Goal: Check status: Check status

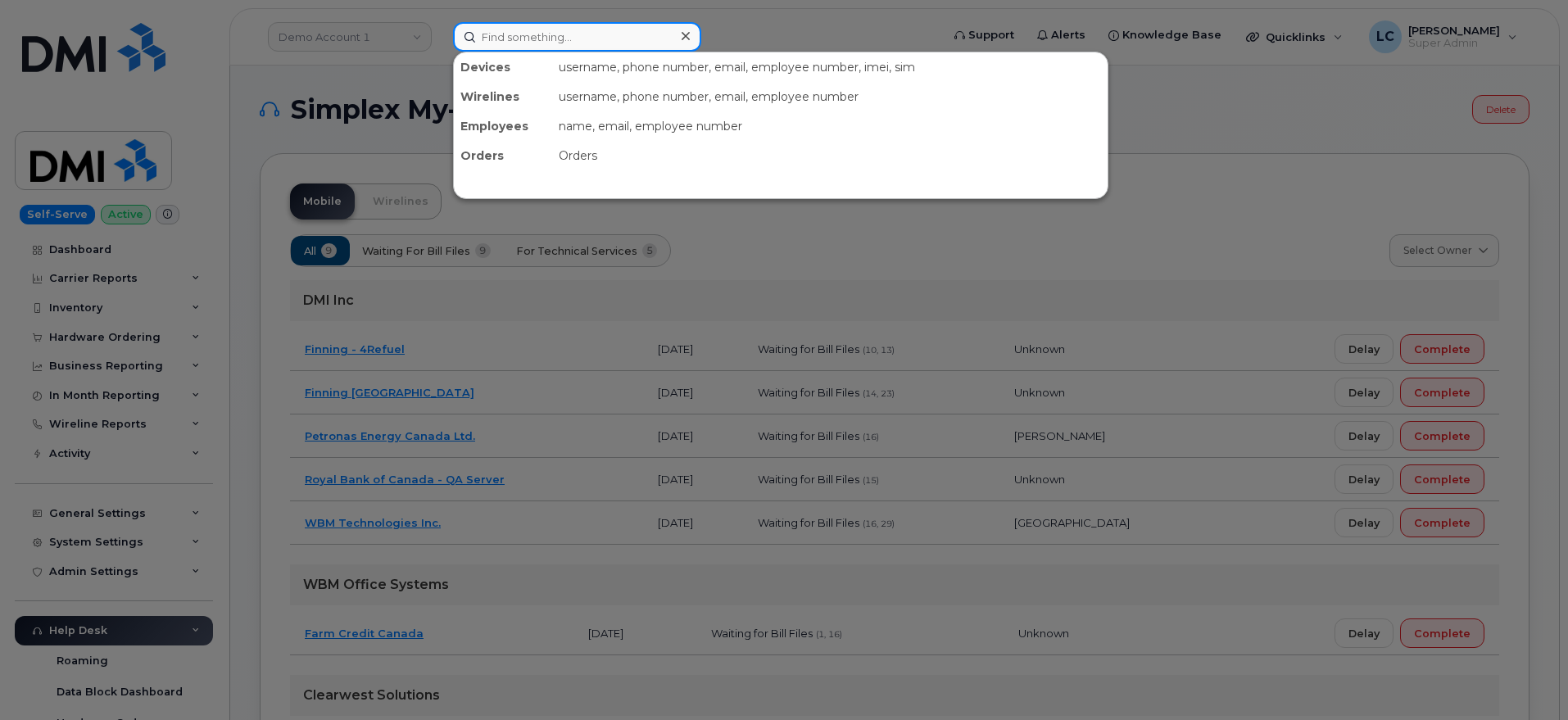
click at [534, 34] on input at bounding box center [577, 37] width 248 height 29
paste input "Order No.64249"
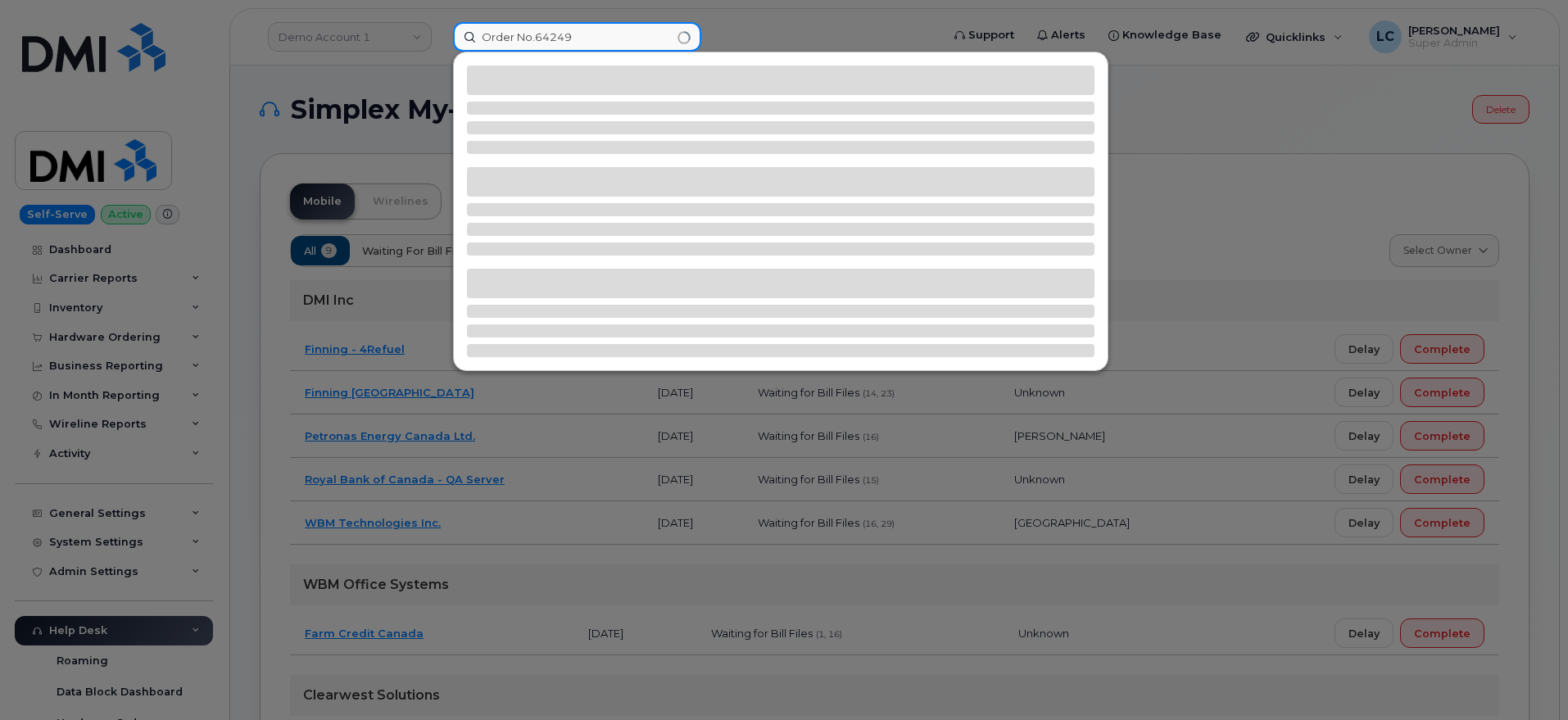
drag, startPoint x: 534, startPoint y: 29, endPoint x: 398, endPoint y: 49, distance: 137.5
click at [440, 39] on div "Order No.64249" at bounding box center [691, 37] width 503 height 29
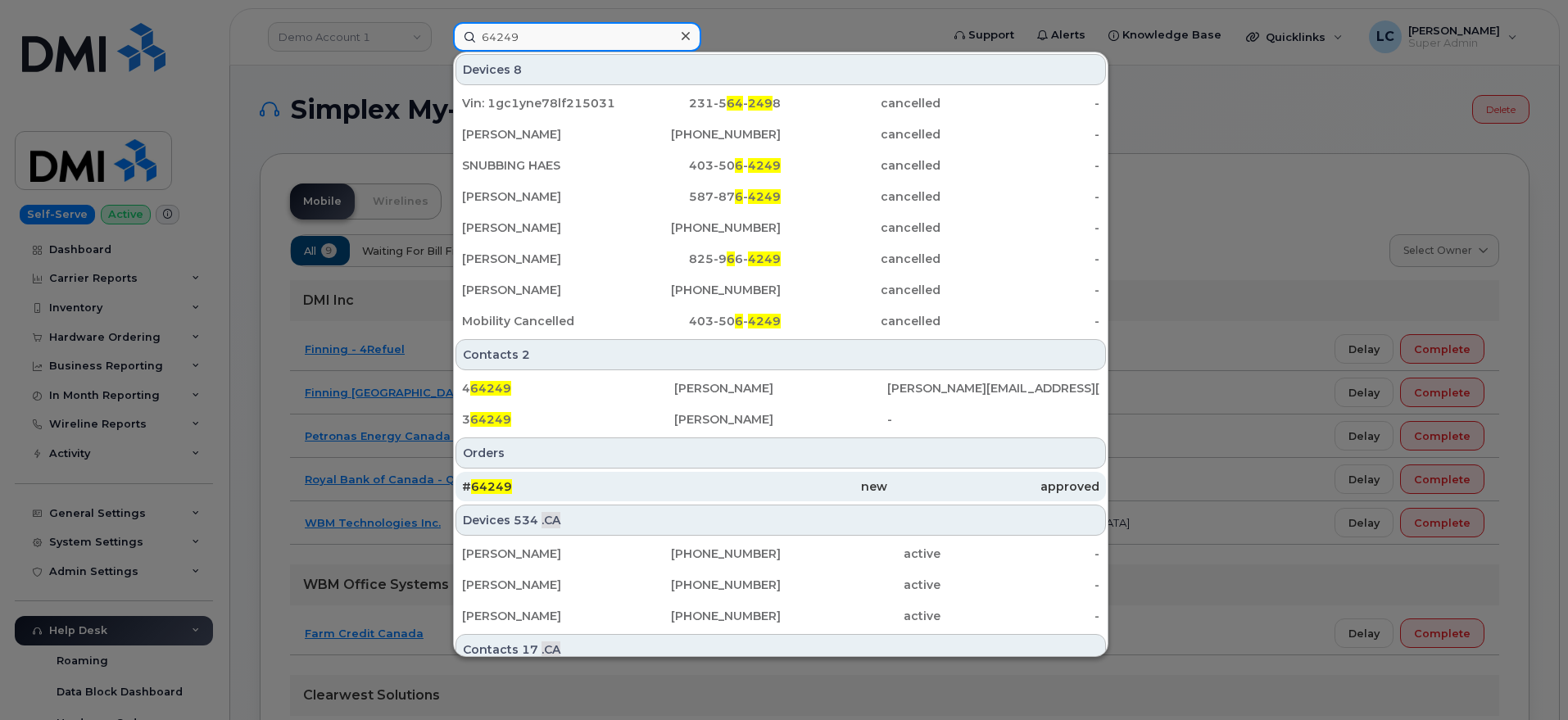
type input "64249"
click at [536, 489] on div "# 64249" at bounding box center [567, 485] width 212 height 16
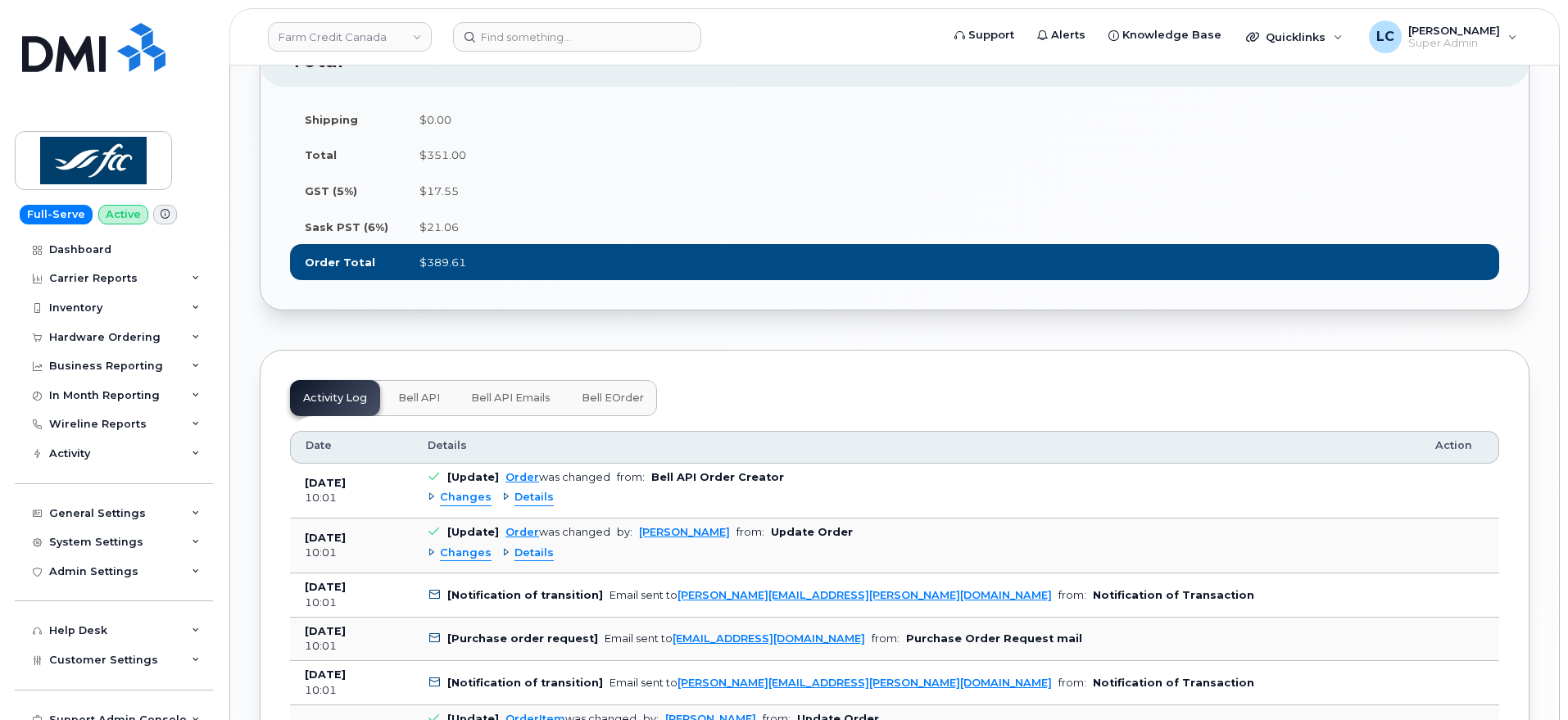
scroll to position [1944, 0]
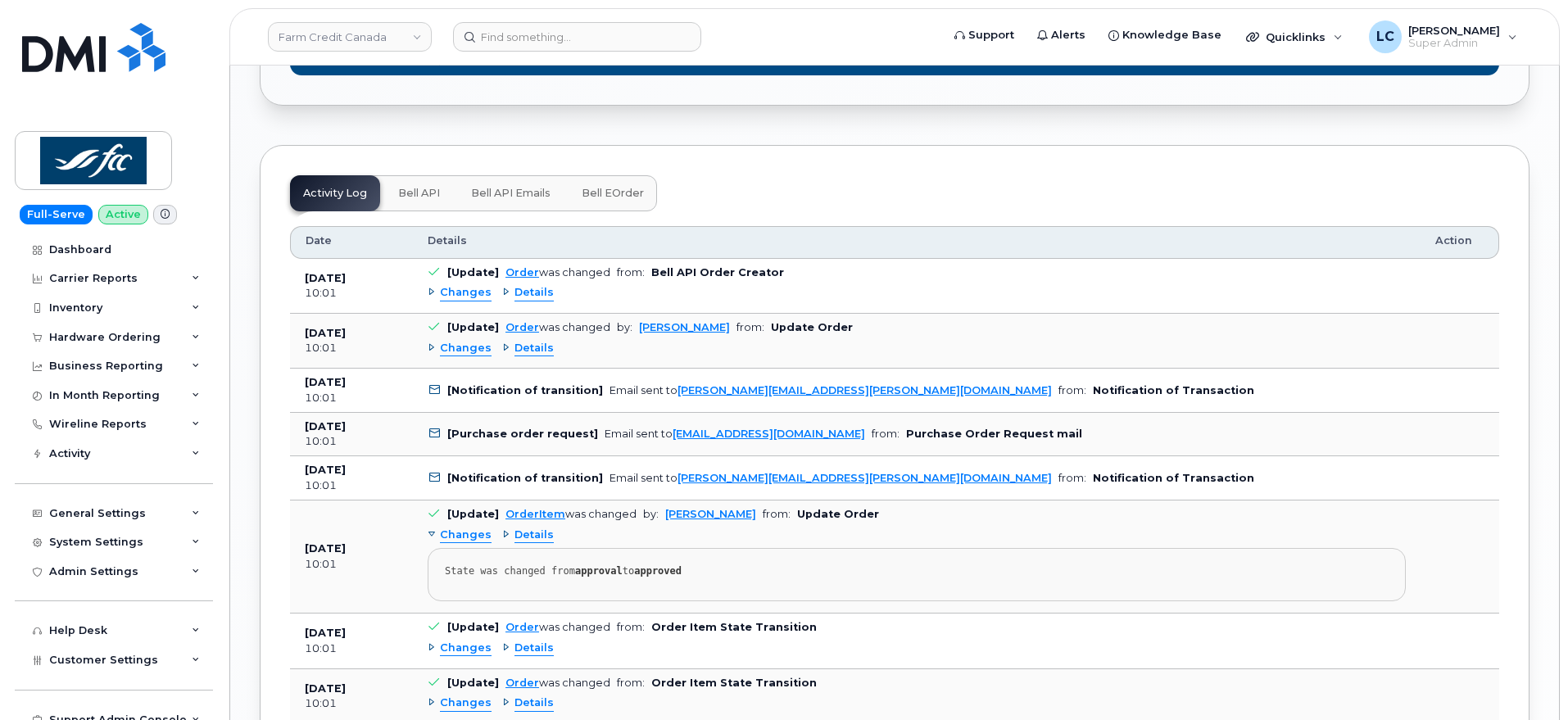
click at [423, 200] on span "Bell API" at bounding box center [419, 194] width 42 height 14
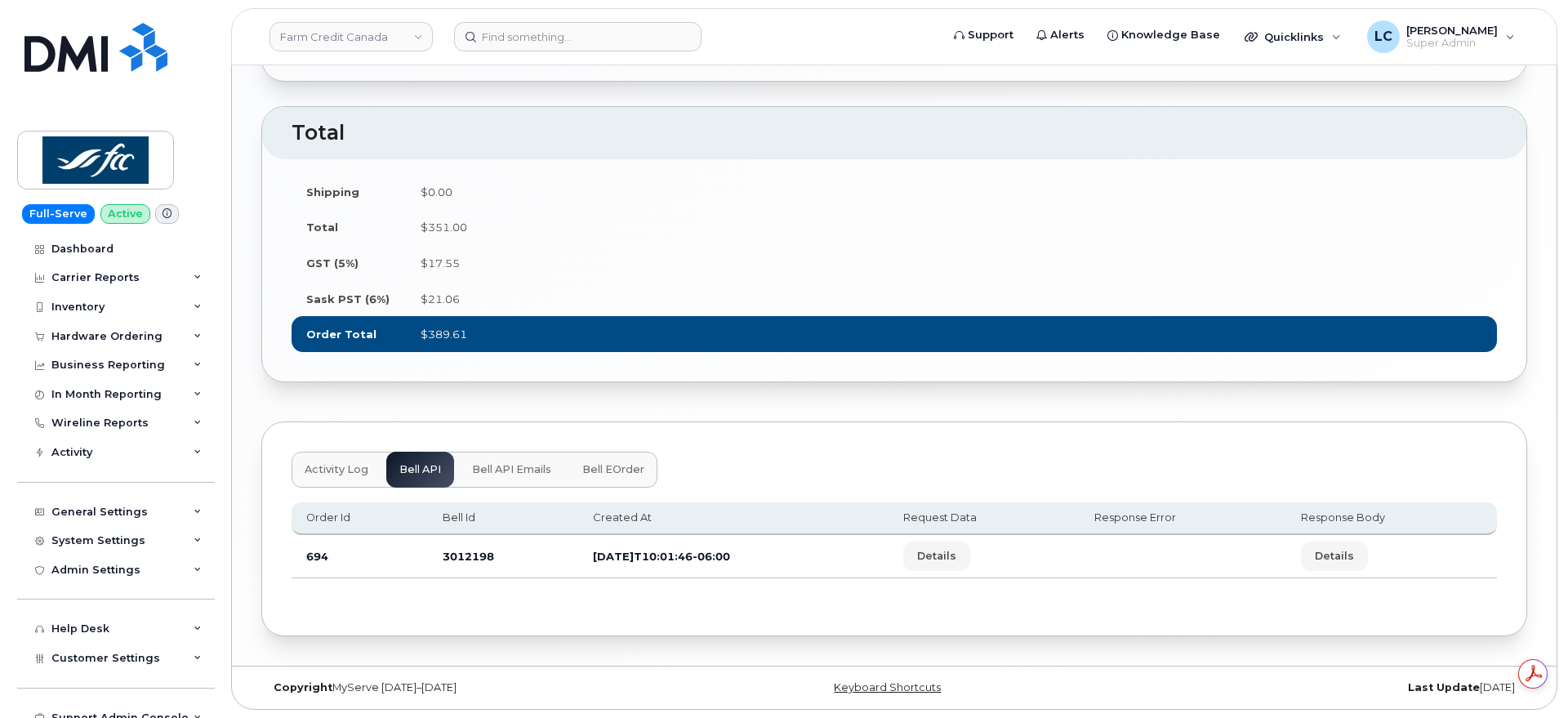
scroll to position [0, 0]
click at [961, 546] on button "Details" at bounding box center [934, 556] width 67 height 29
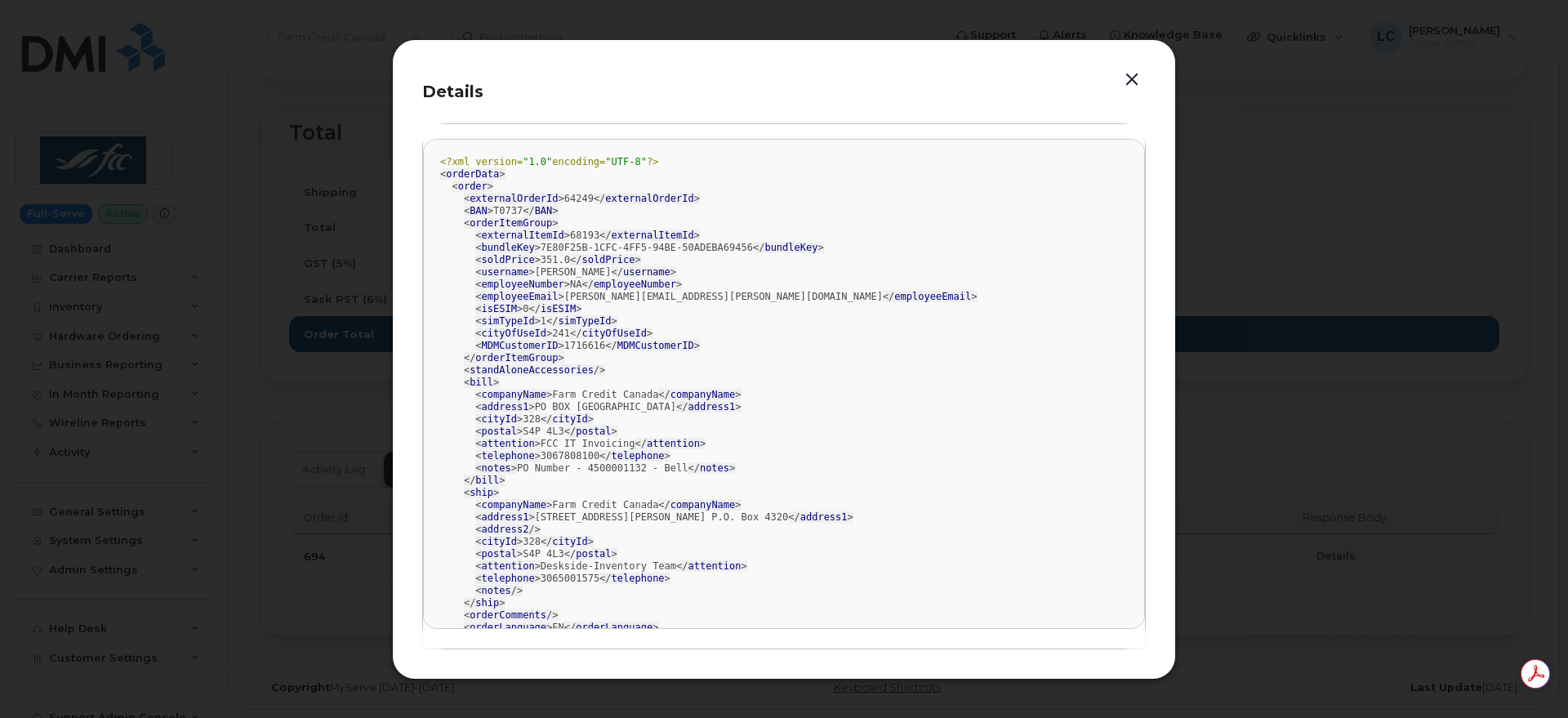
scroll to position [46, 0]
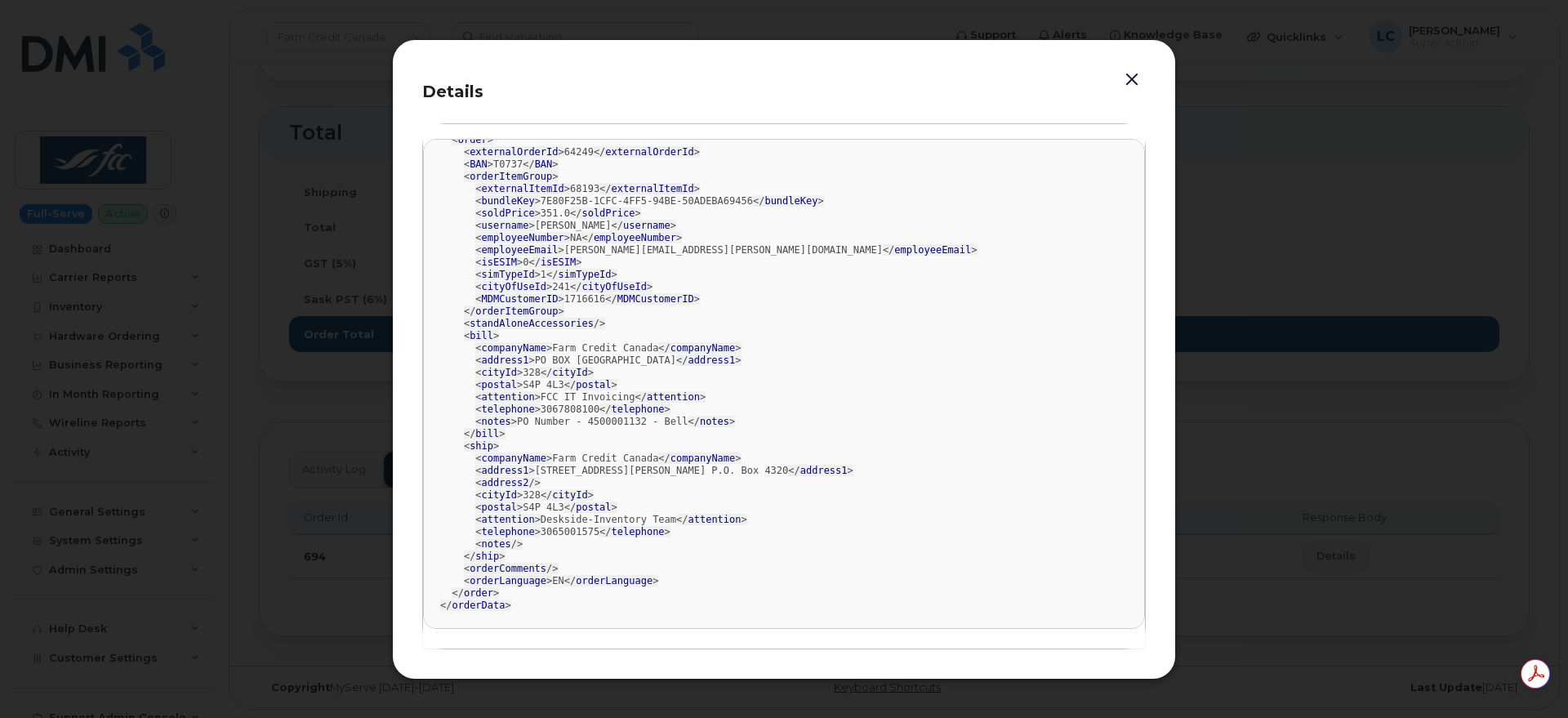
click at [1132, 72] on button "button" at bounding box center [1131, 80] width 24 height 23
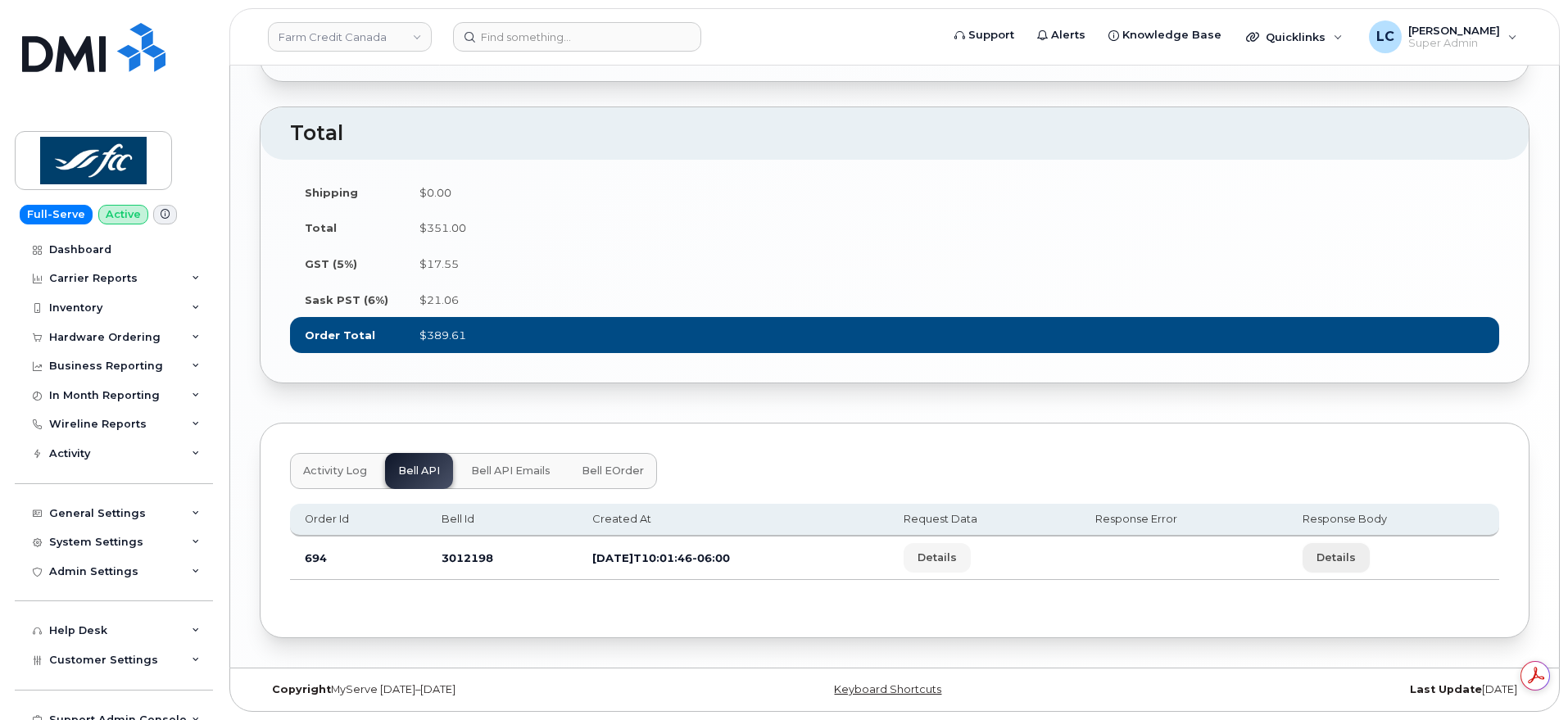
click at [1342, 569] on button "Details" at bounding box center [1335, 557] width 67 height 29
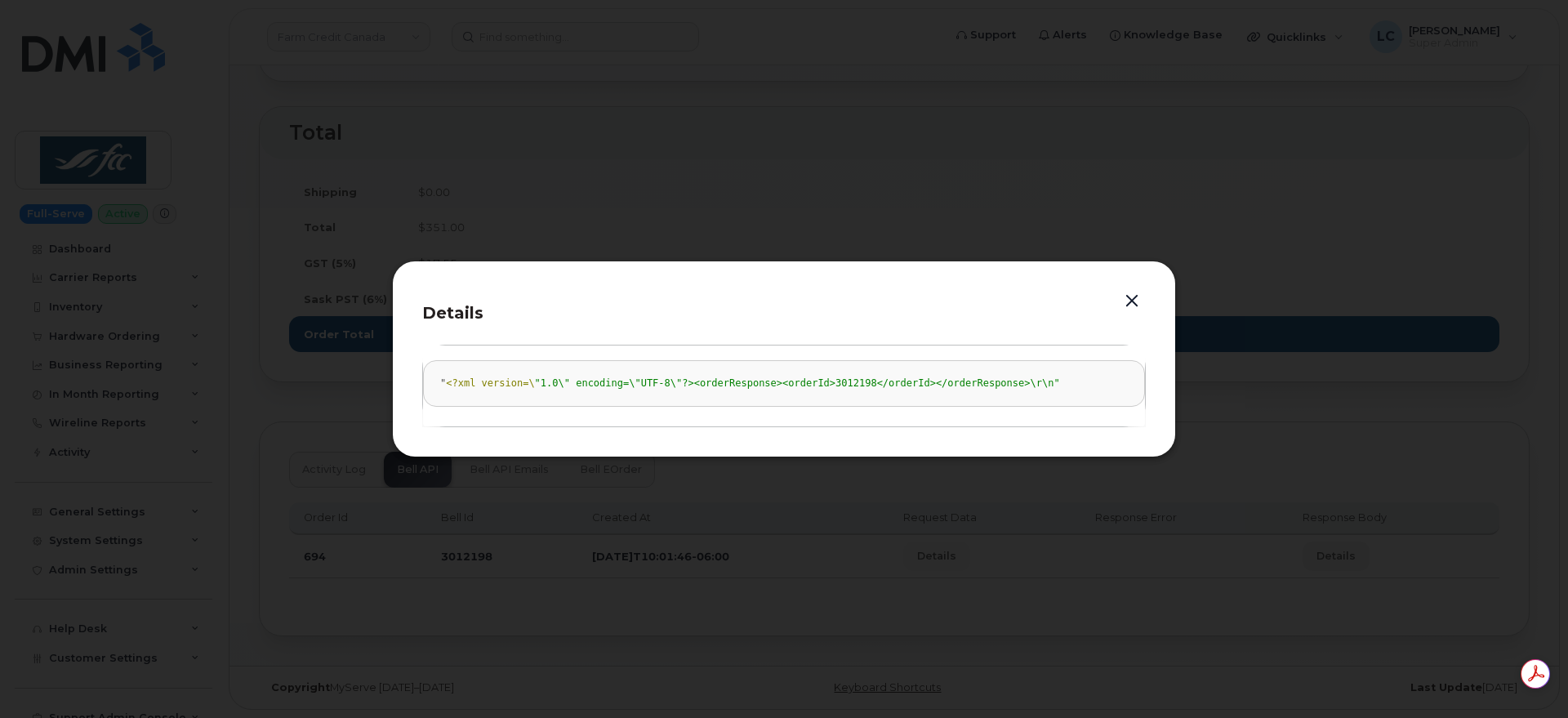
click at [1127, 302] on button "button" at bounding box center [1131, 302] width 24 height 23
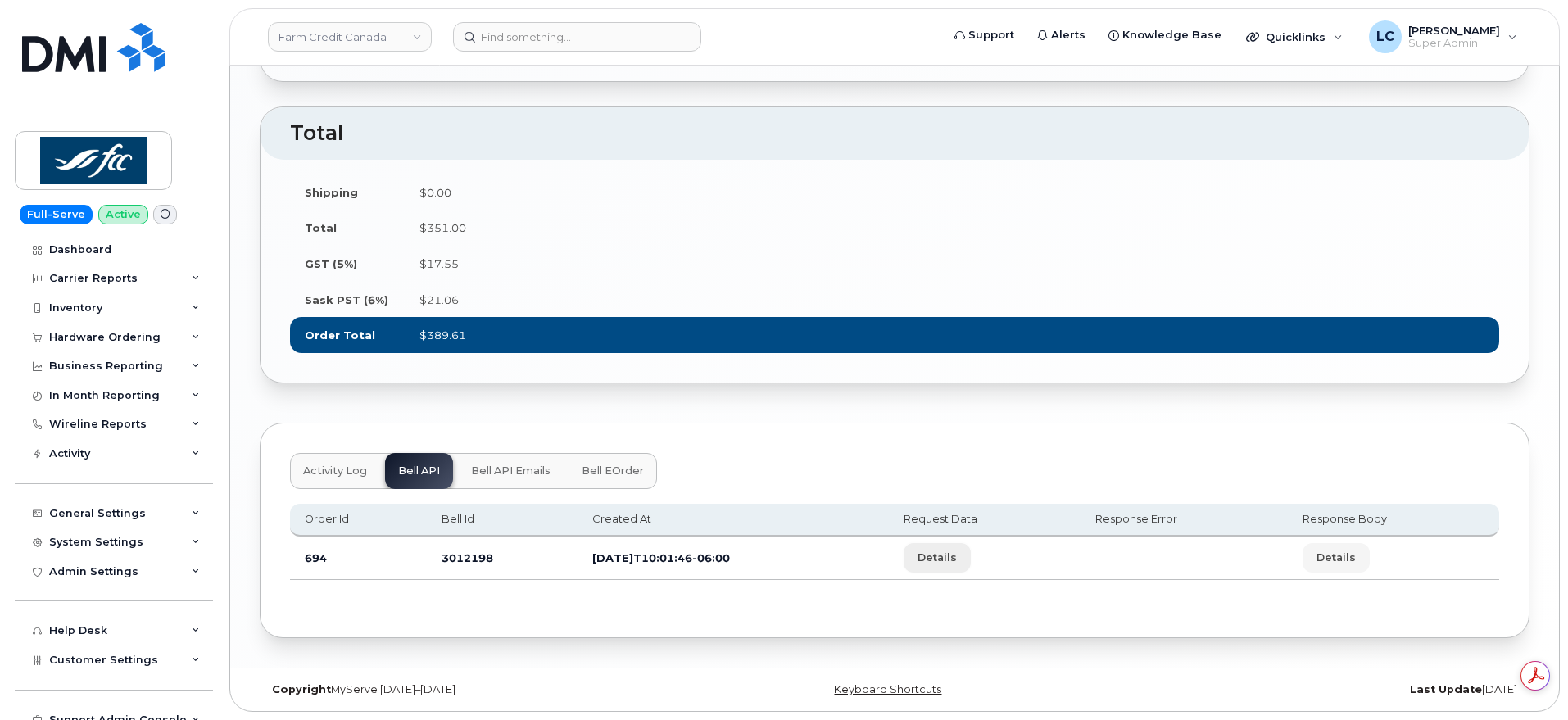
click at [957, 556] on span "Details" at bounding box center [937, 557] width 40 height 16
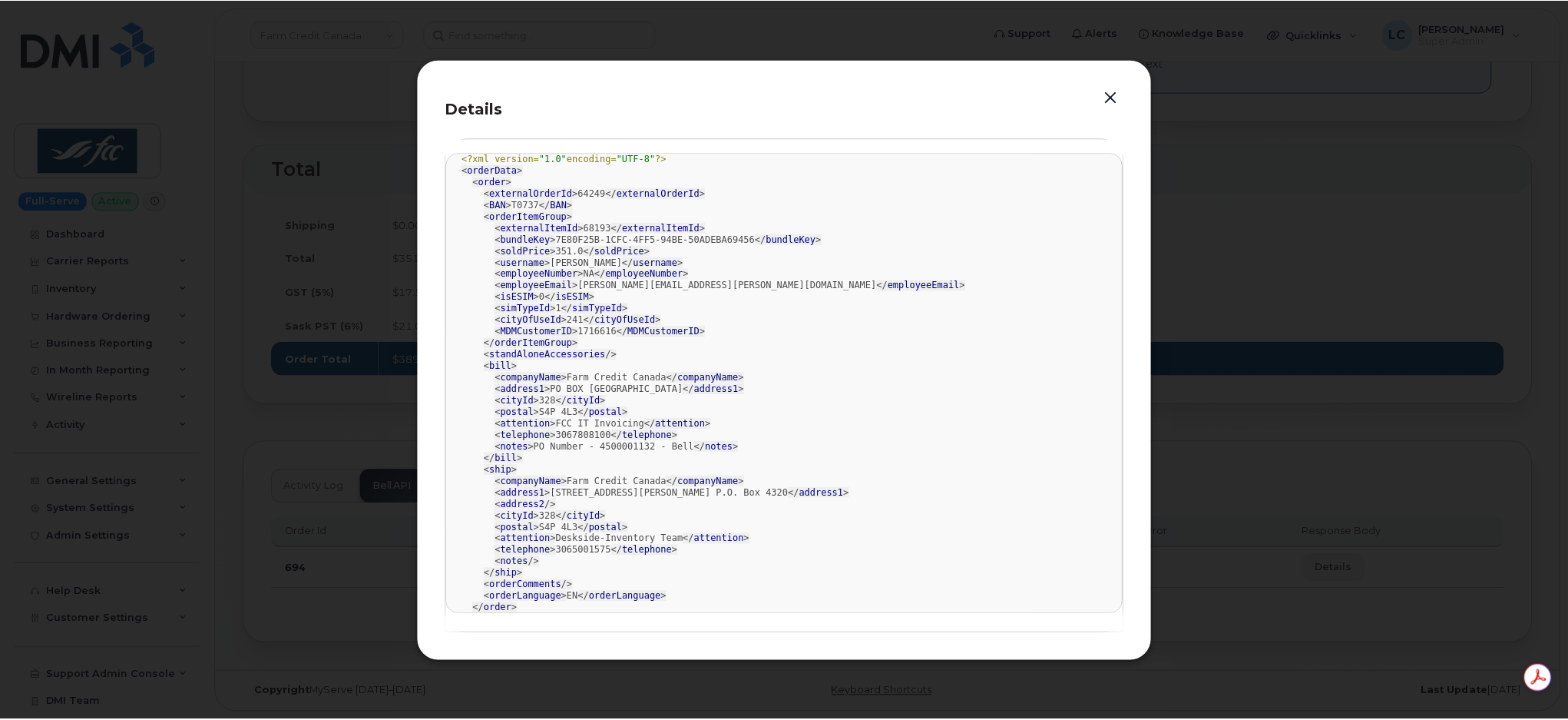
scroll to position [0, 0]
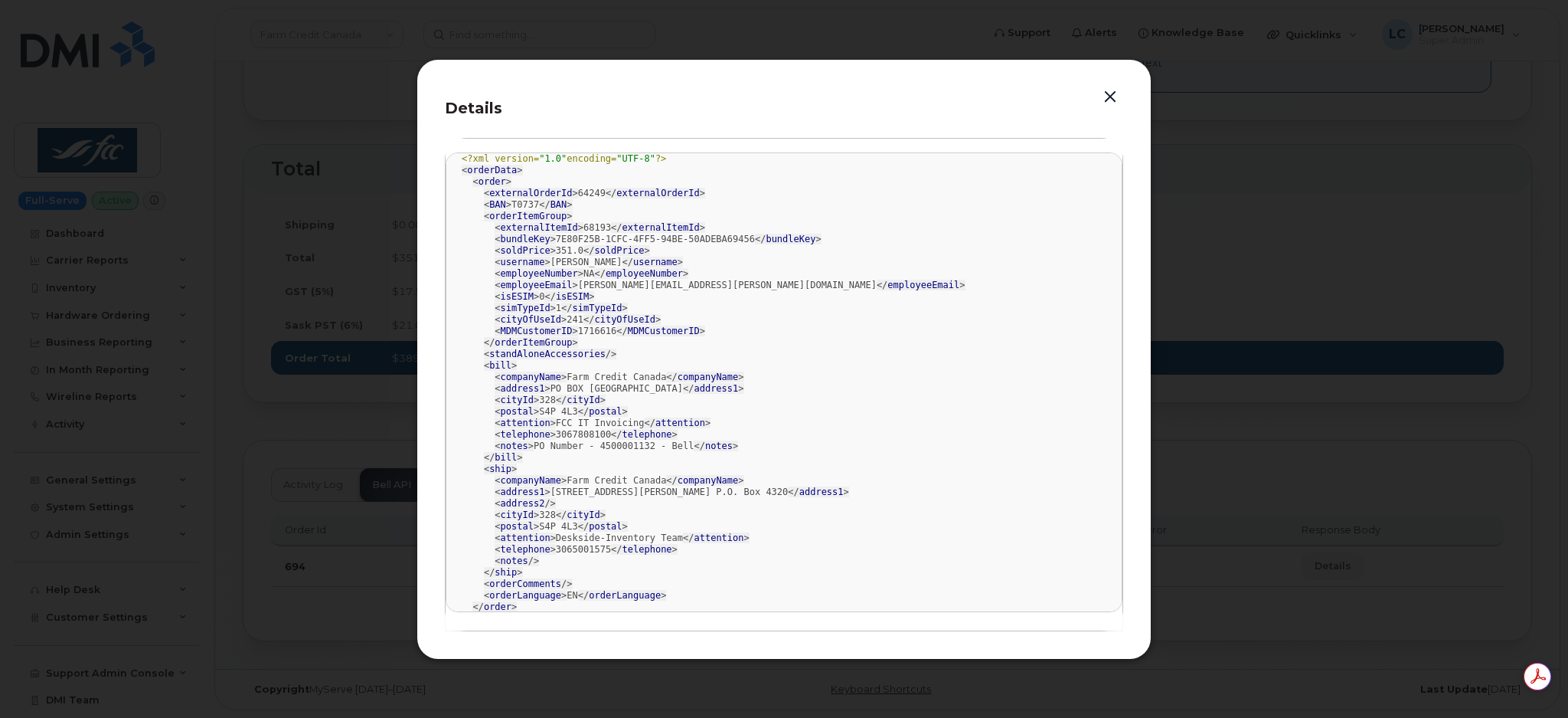
click at [1115, 96] on button "button" at bounding box center [1109, 97] width 23 height 22
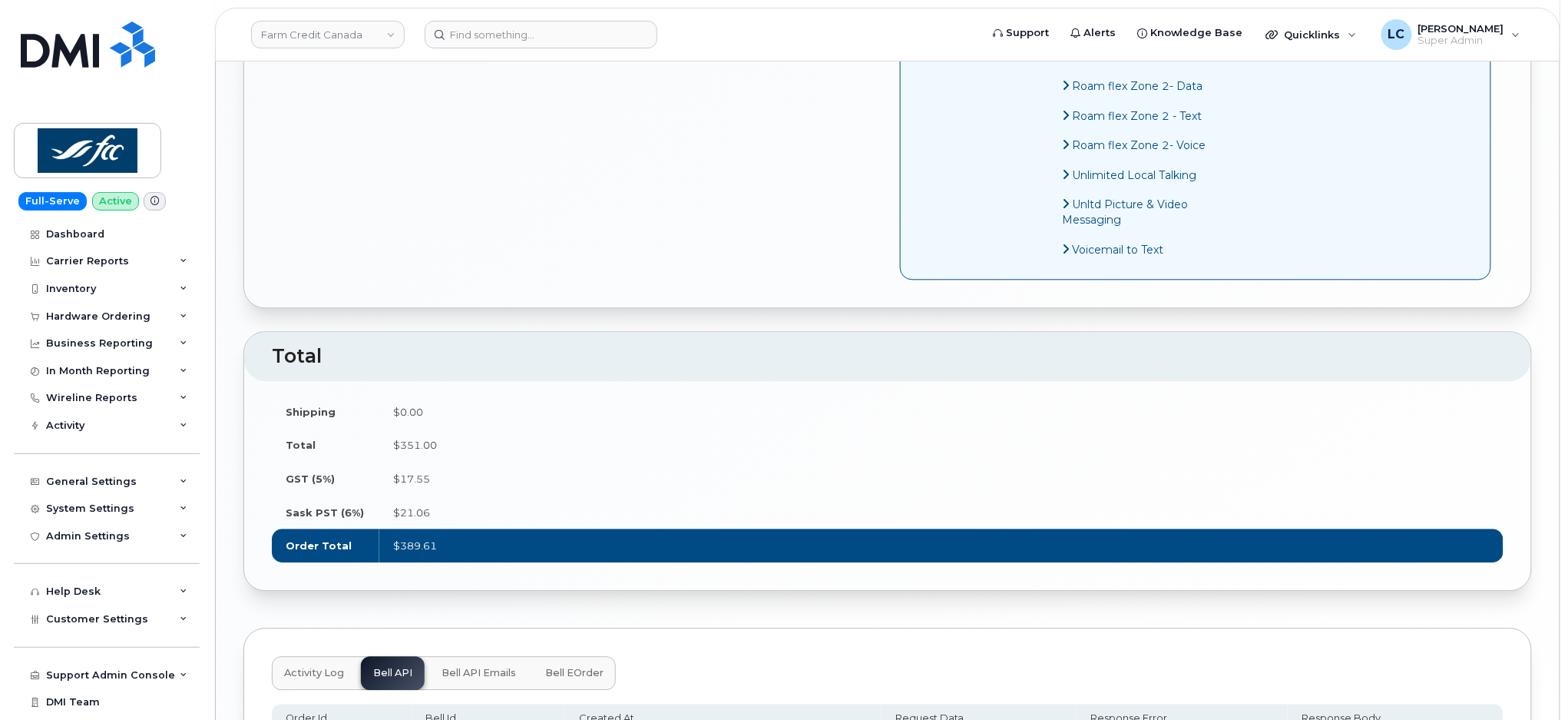
scroll to position [1155, 0]
